Goal: Task Accomplishment & Management: Manage account settings

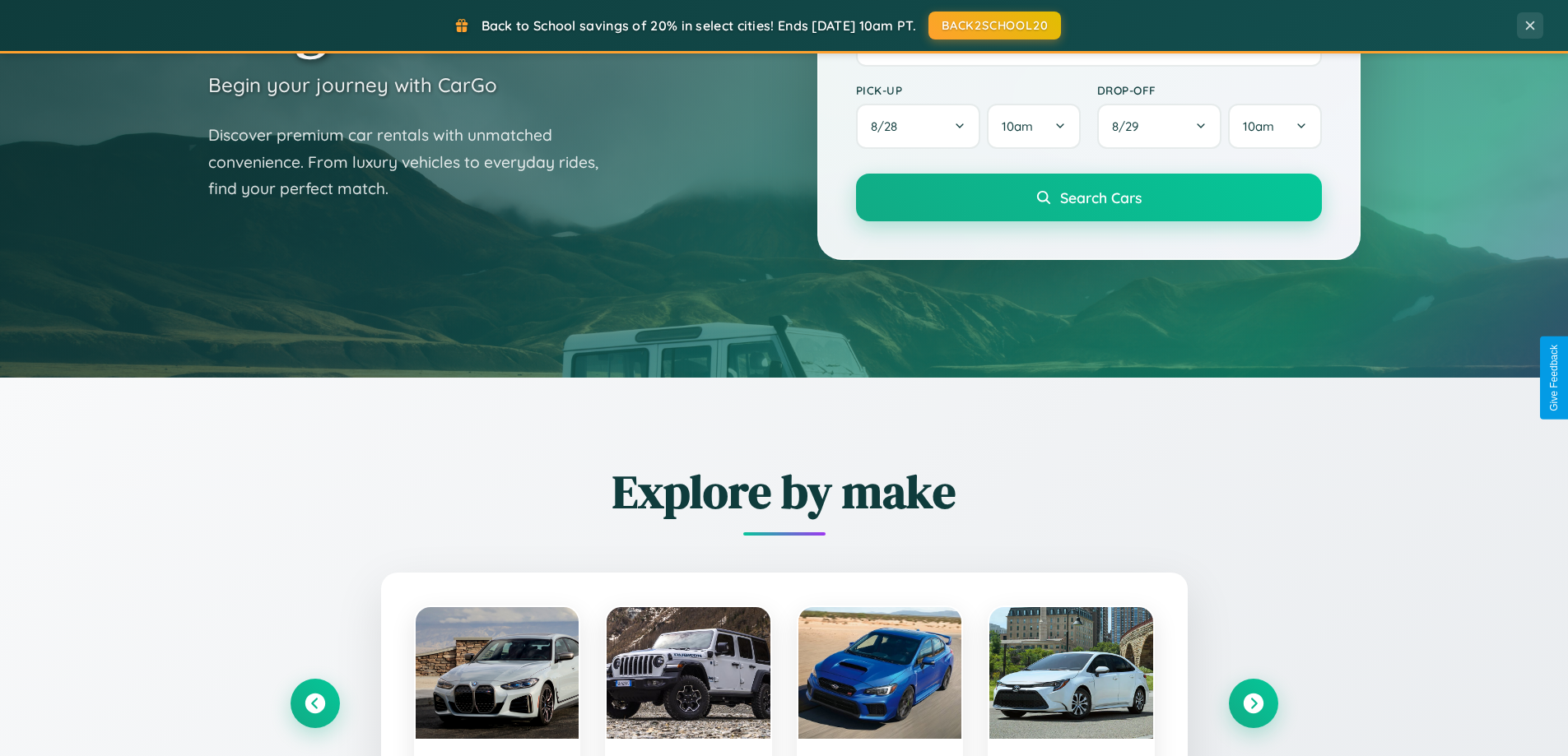
scroll to position [1132, 0]
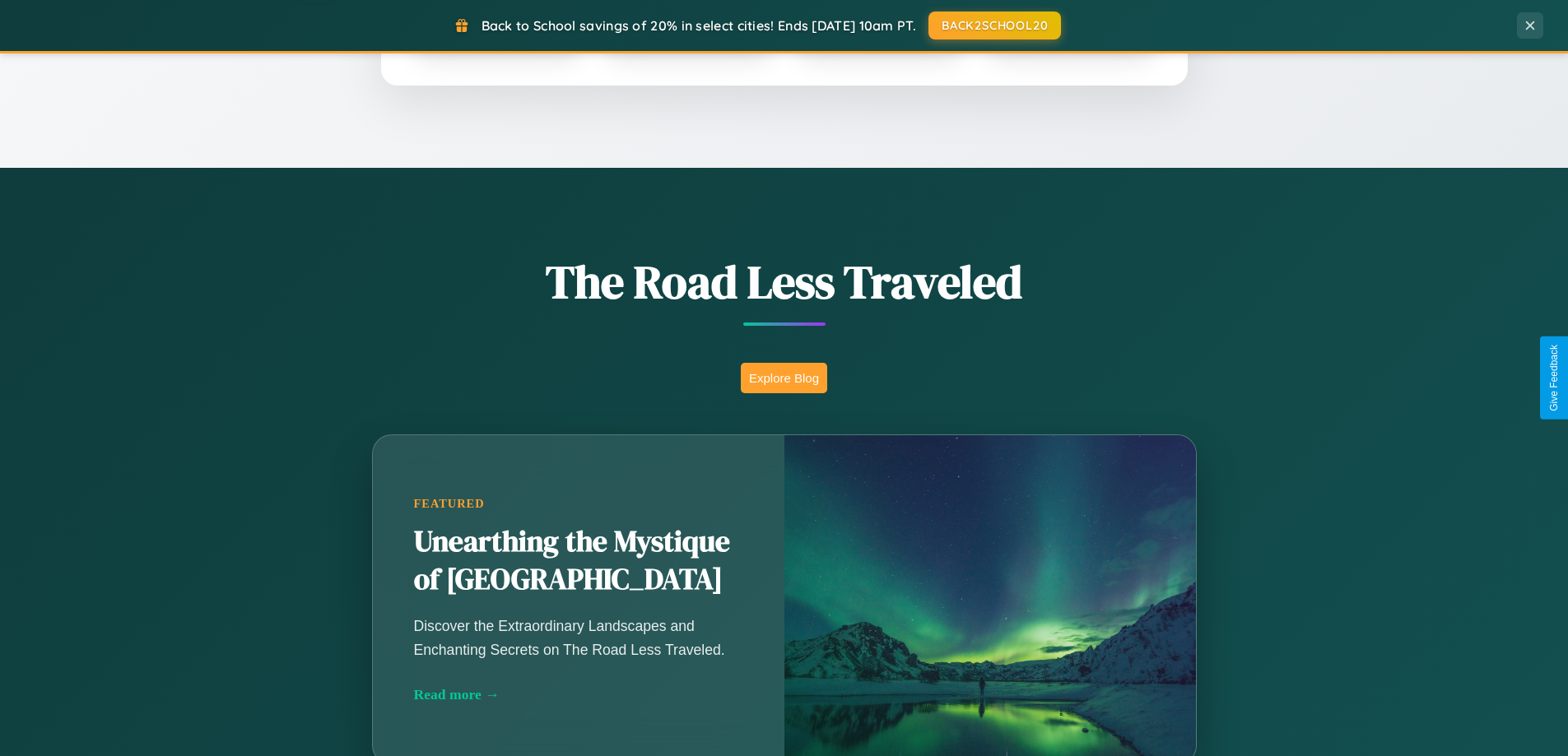
click at [784, 378] on button "Explore Blog" at bounding box center [784, 378] width 87 height 31
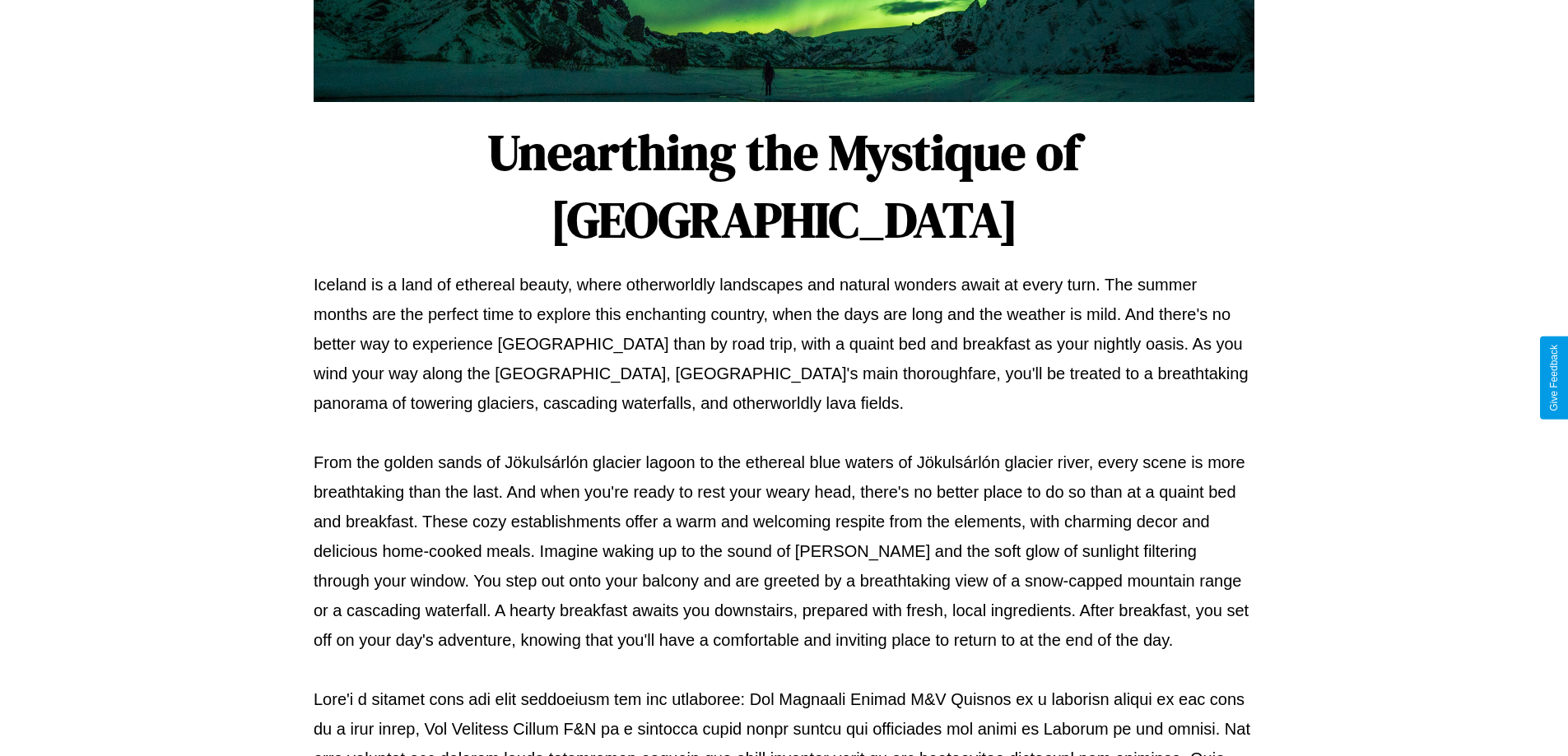
scroll to position [533, 0]
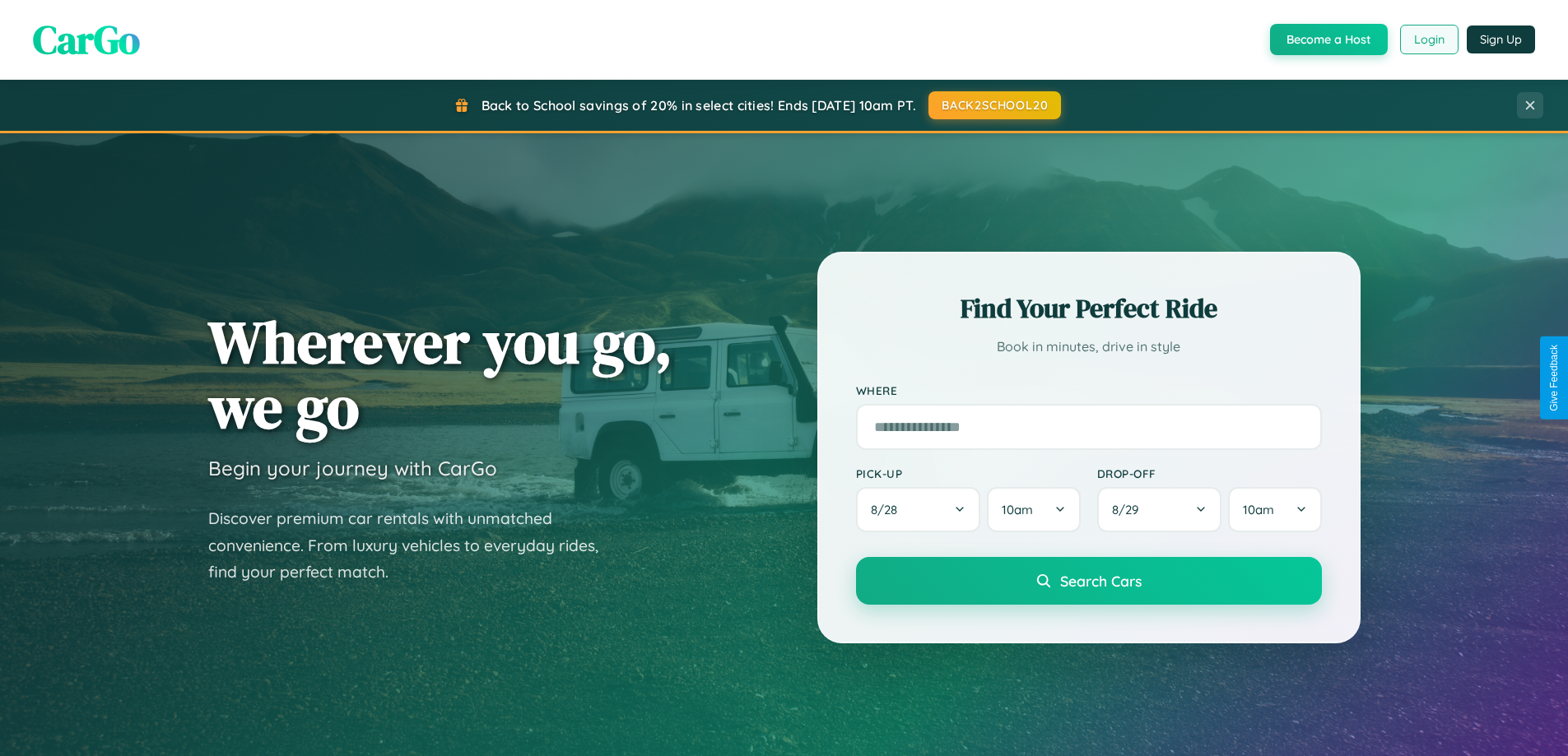
click at [1428, 39] on button "Login" at bounding box center [1430, 40] width 58 height 30
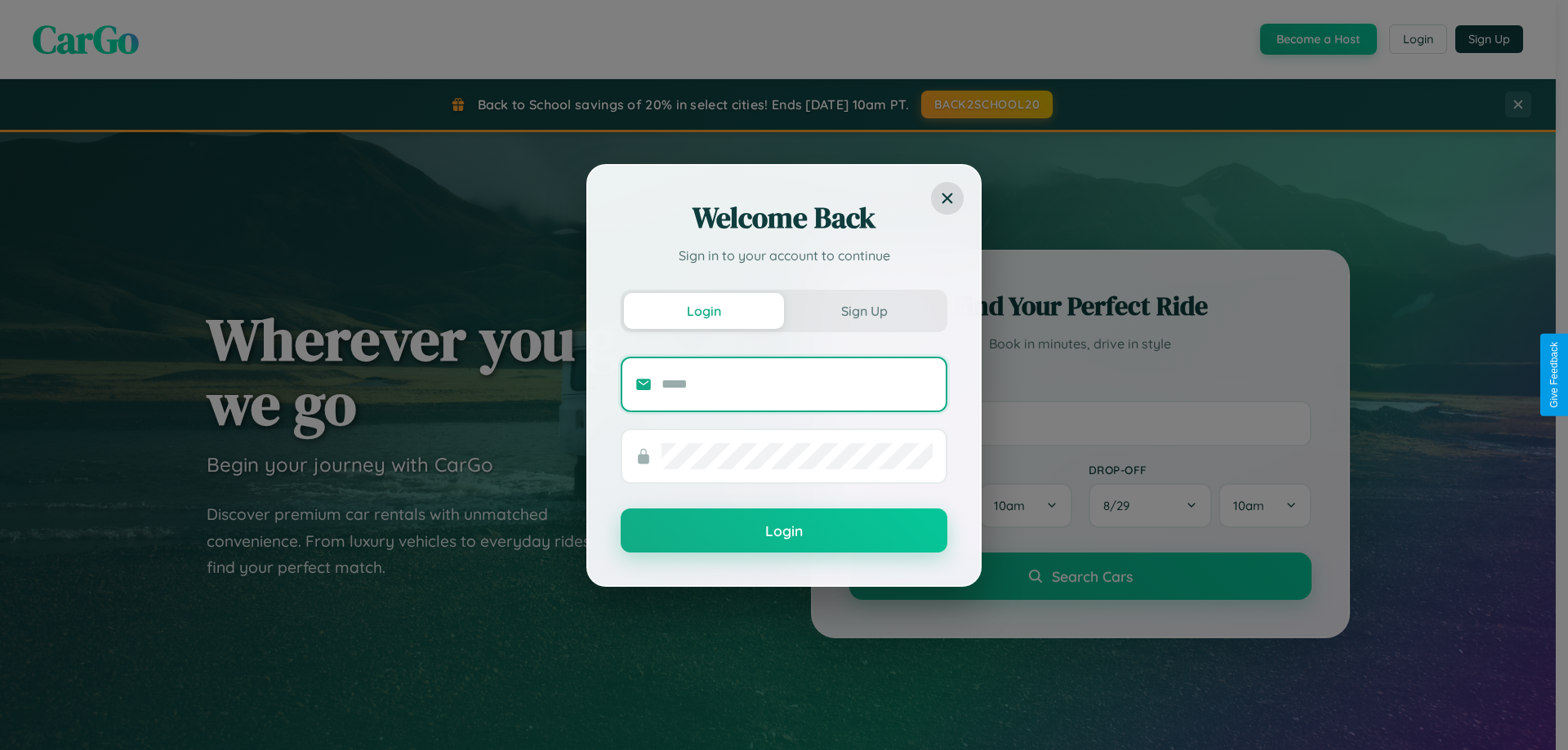
click at [797, 384] on input "text" at bounding box center [797, 385] width 271 height 26
type input "**********"
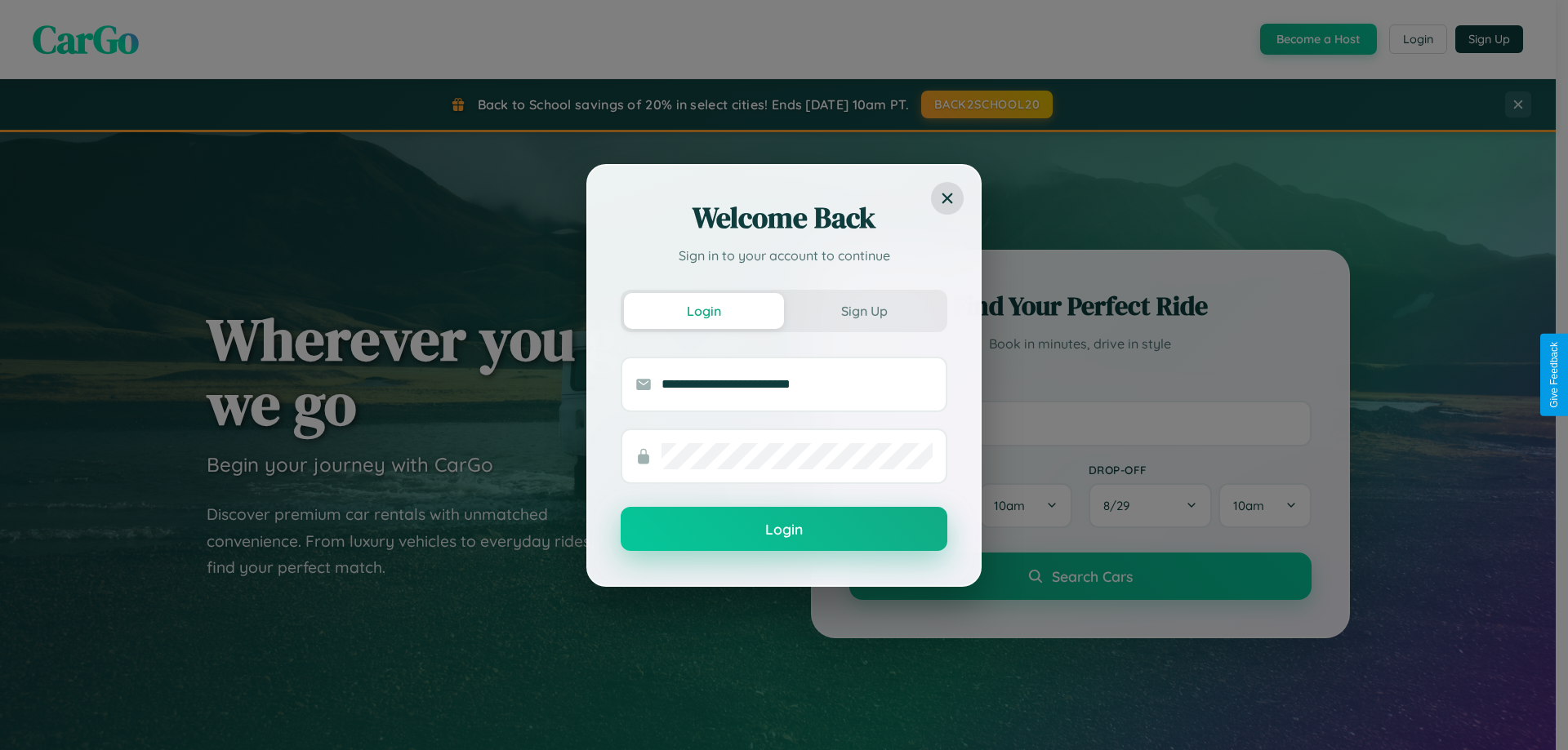
click at [784, 529] on button "Login" at bounding box center [784, 528] width 327 height 44
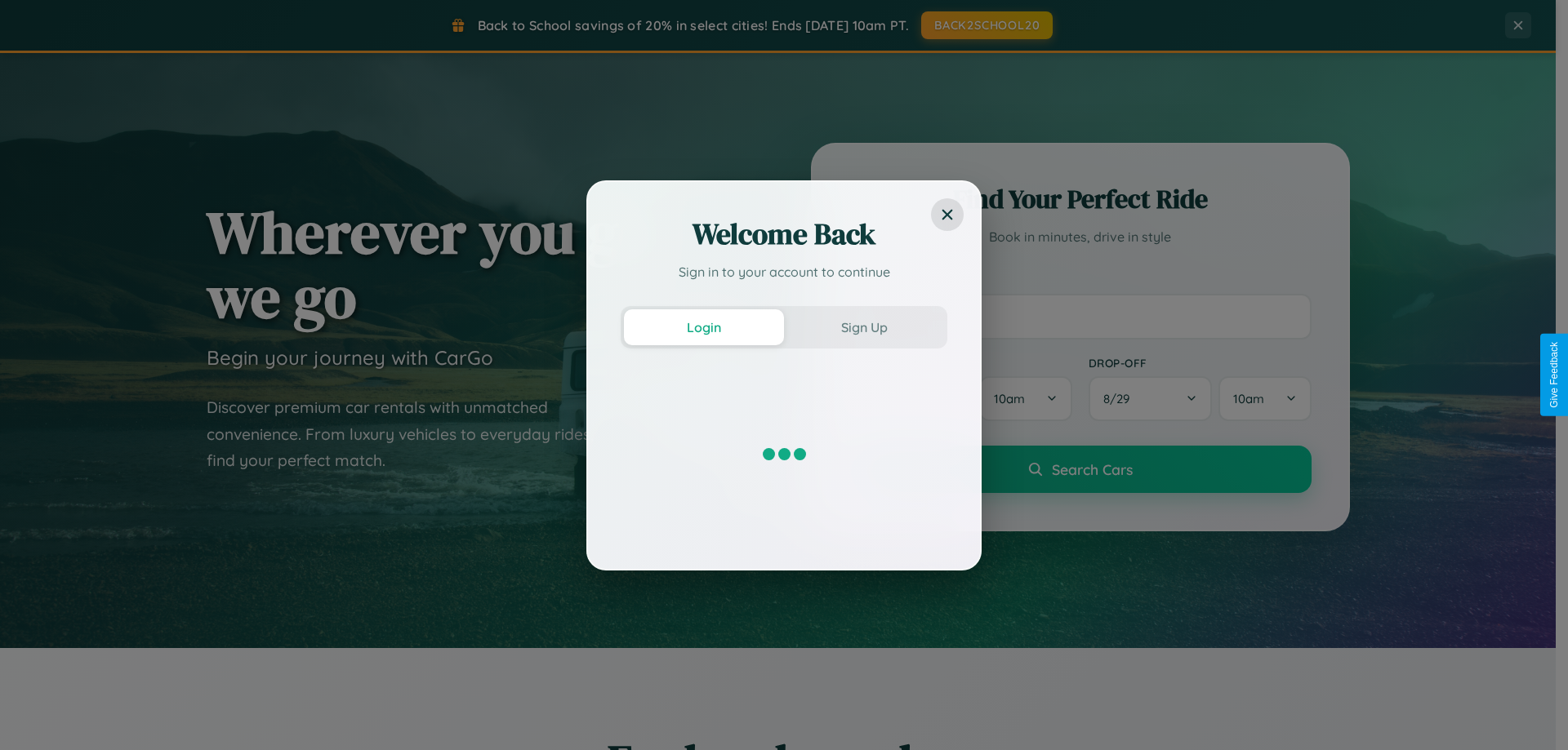
scroll to position [2622, 0]
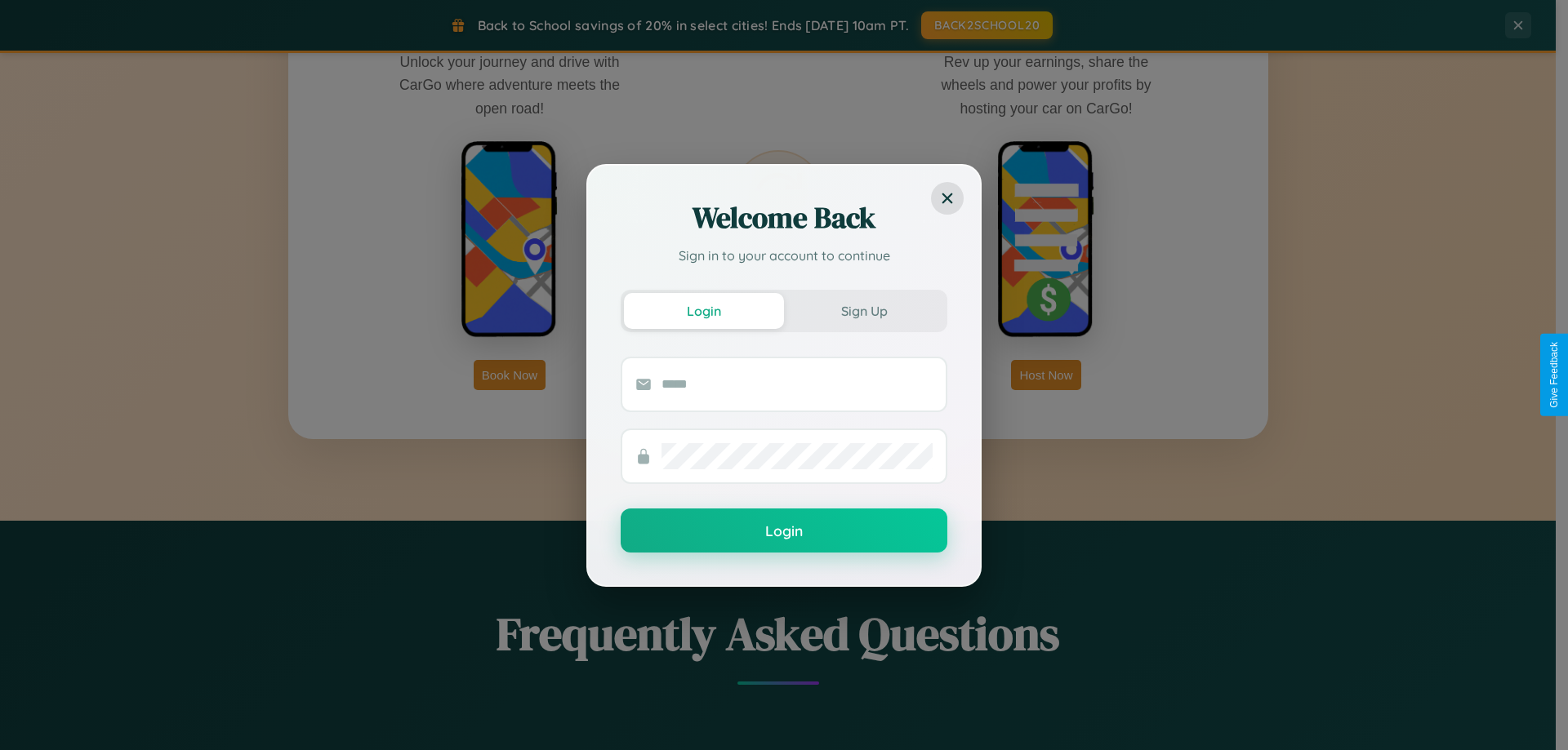
click at [1046, 375] on div "Welcome Back Sign in to your account to continue Login Sign Up Login" at bounding box center [784, 375] width 1568 height 750
